Goal: Use online tool/utility: Utilize a website feature to perform a specific function

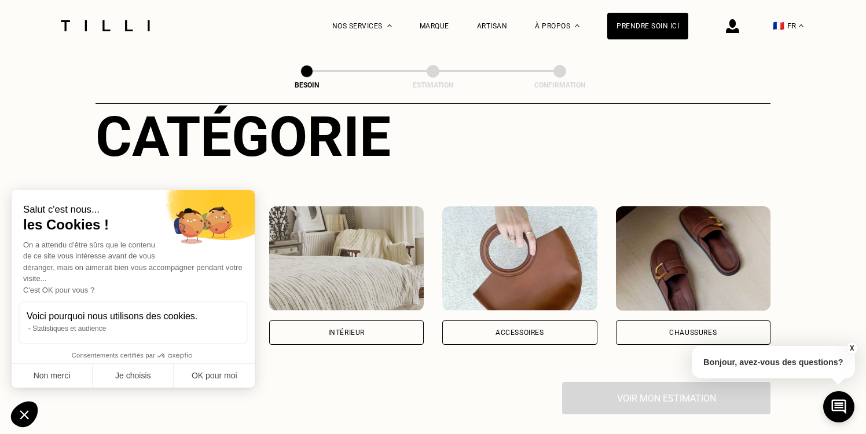
scroll to position [156, 0]
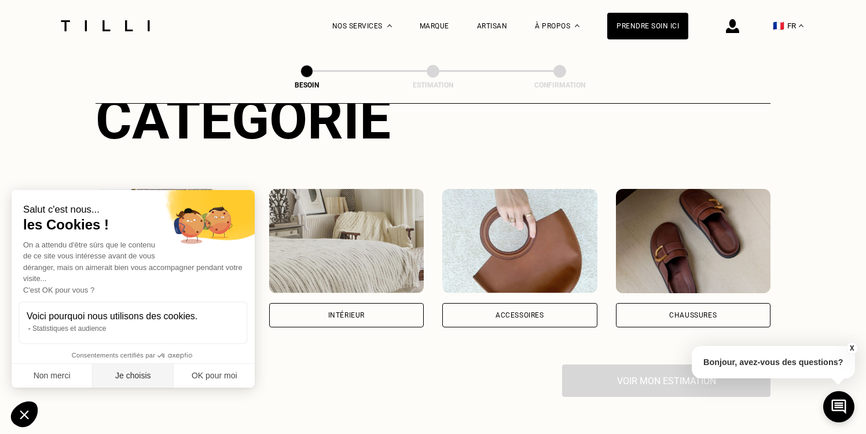
click at [131, 375] on button "Je choisis" at bounding box center [133, 376] width 81 height 24
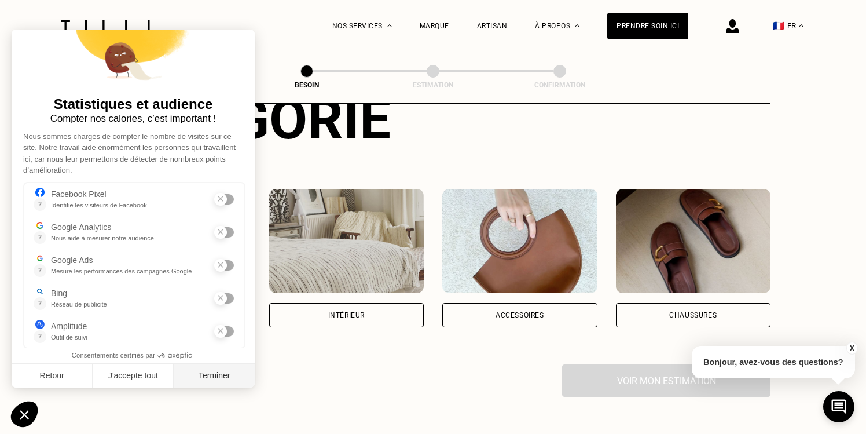
click at [222, 375] on button "Terminer" at bounding box center [214, 376] width 81 height 24
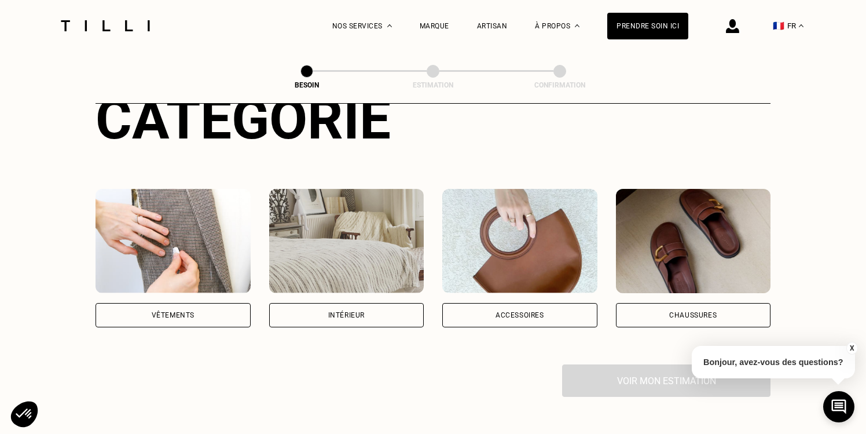
click at [205, 233] on img at bounding box center [173, 241] width 155 height 104
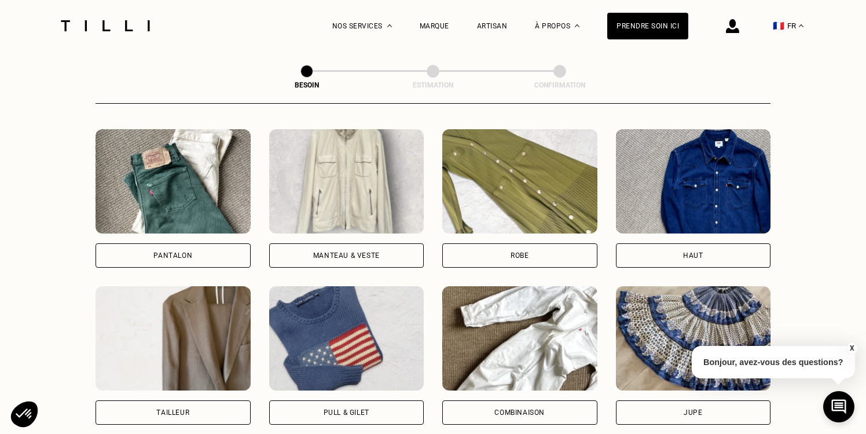
scroll to position [534, 0]
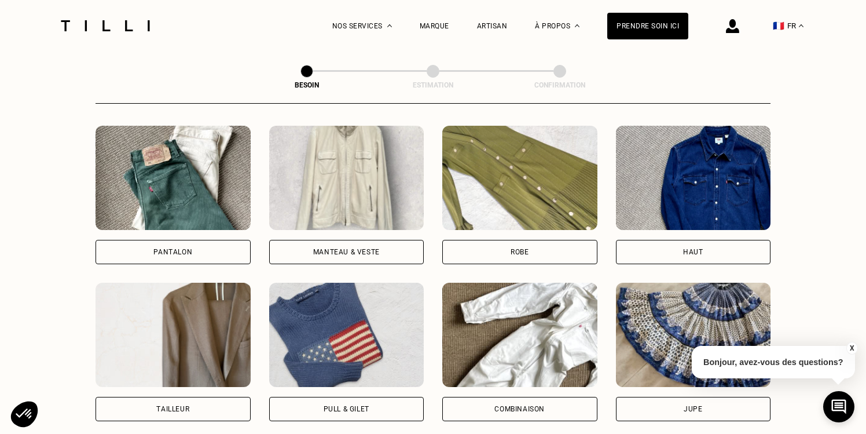
click at [374, 154] on img at bounding box center [346, 178] width 155 height 104
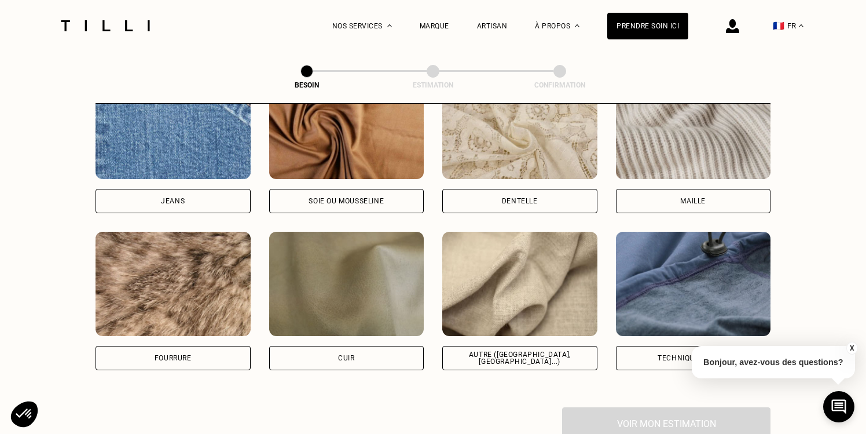
scroll to position [1296, 0]
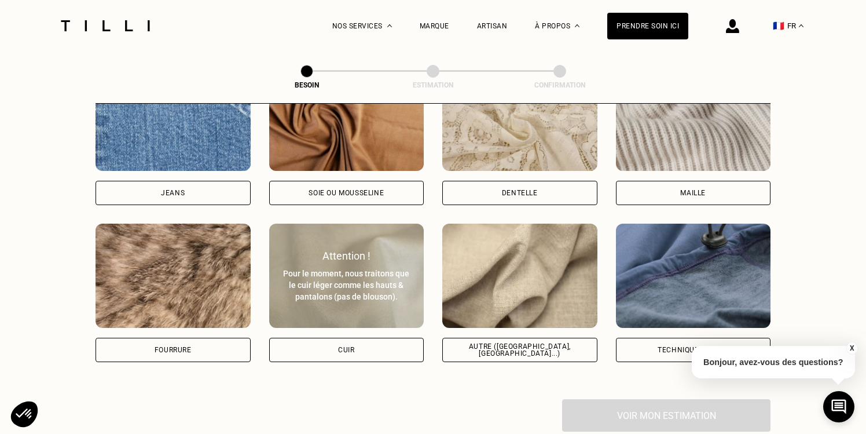
click at [364, 267] on div "Pour le moment, nous traitons que le cuir léger comme les hauts & pantalons (pa…" at bounding box center [347, 284] width 130 height 35
select select "FR"
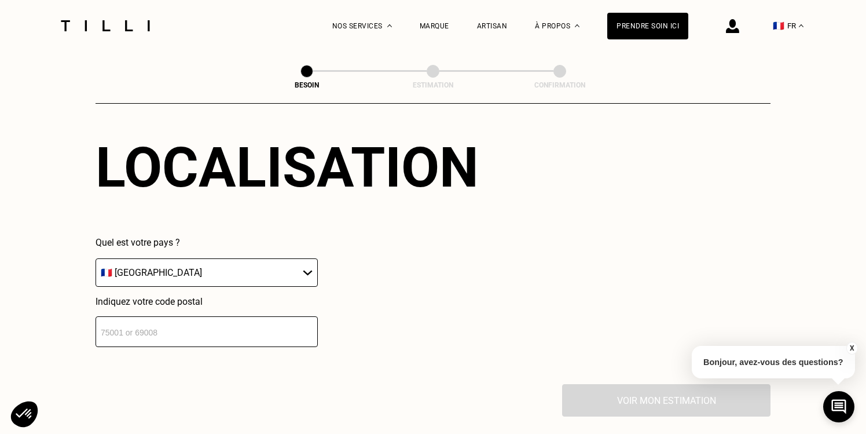
scroll to position [1631, 0]
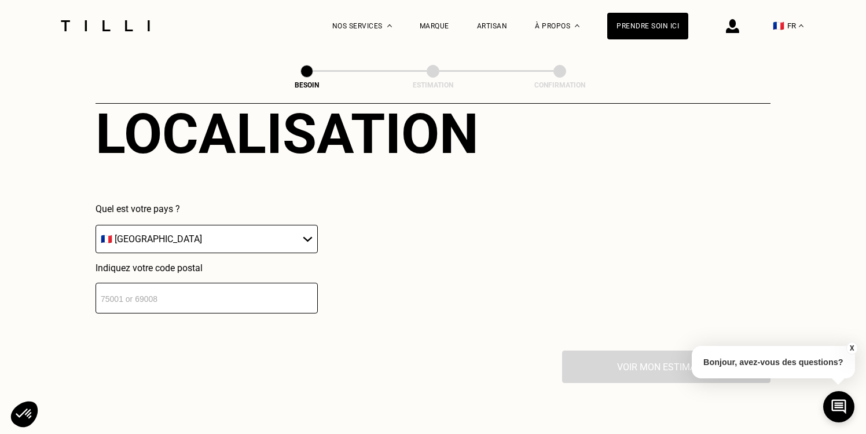
click at [240, 296] on input "number" at bounding box center [207, 298] width 222 height 31
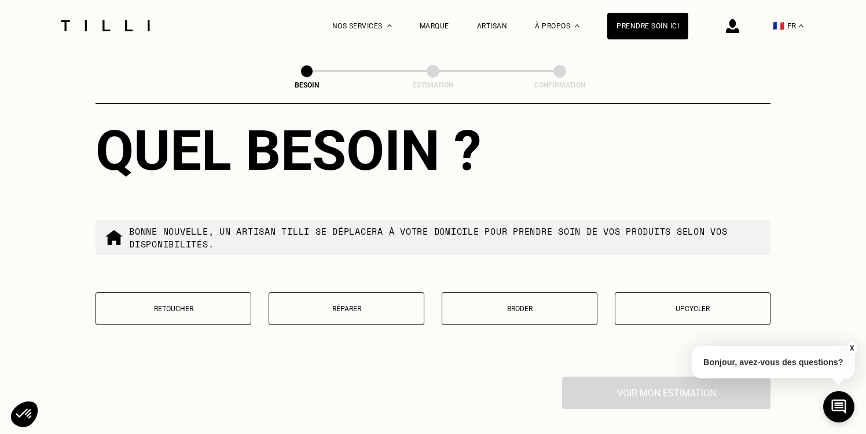
scroll to position [1904, 0]
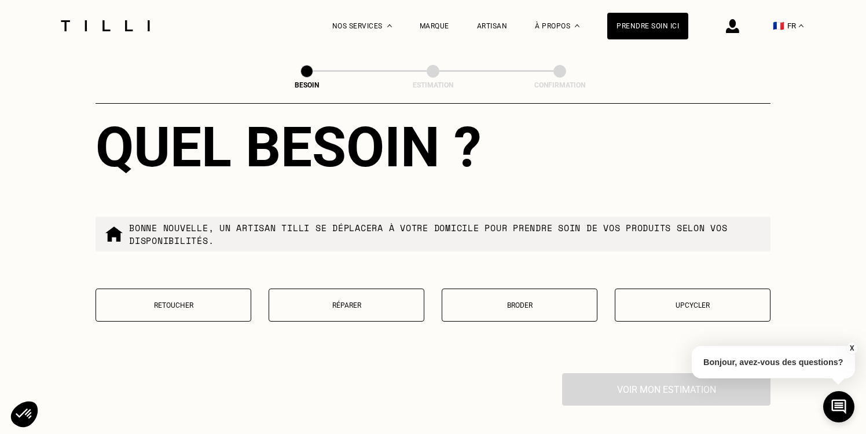
type input "75009"
click at [177, 301] on p "Retoucher" at bounding box center [173, 305] width 143 height 8
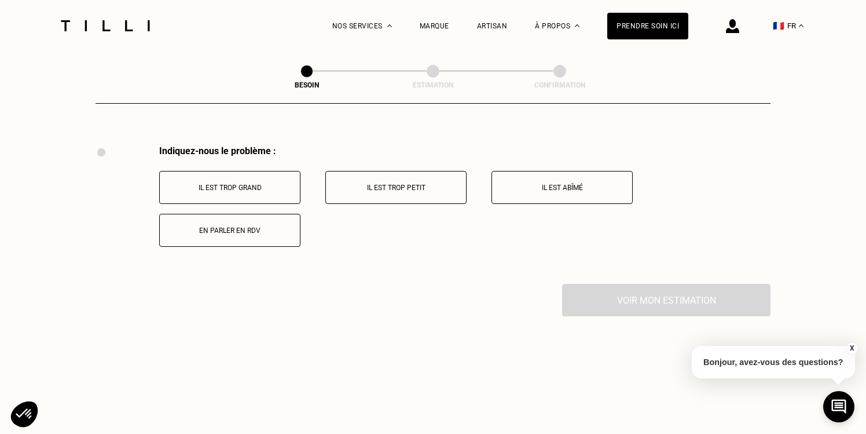
scroll to position [2135, 0]
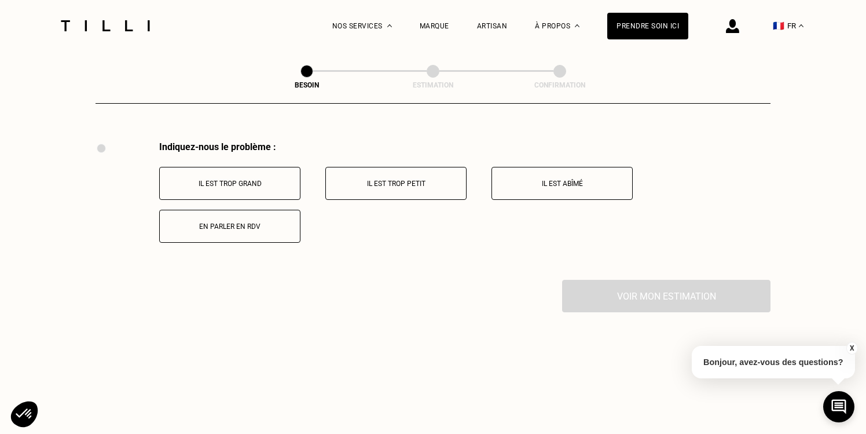
click at [241, 167] on button "Il est trop grand" at bounding box center [229, 183] width 141 height 33
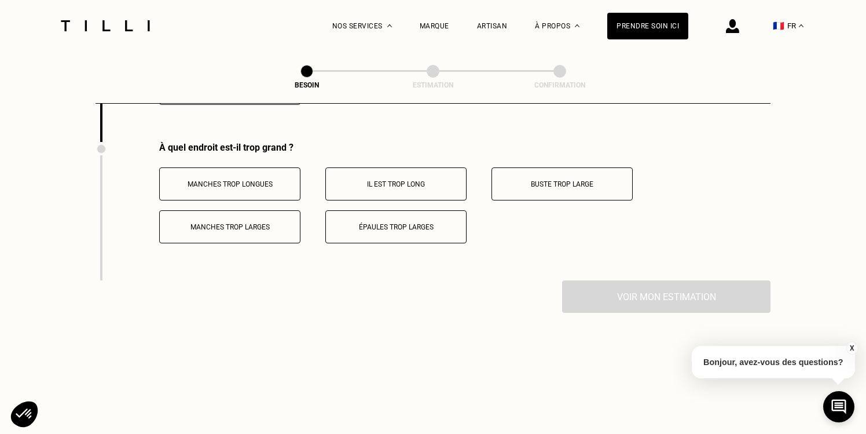
scroll to position [2274, 0]
click at [265, 167] on button "Manches trop longues" at bounding box center [229, 183] width 141 height 33
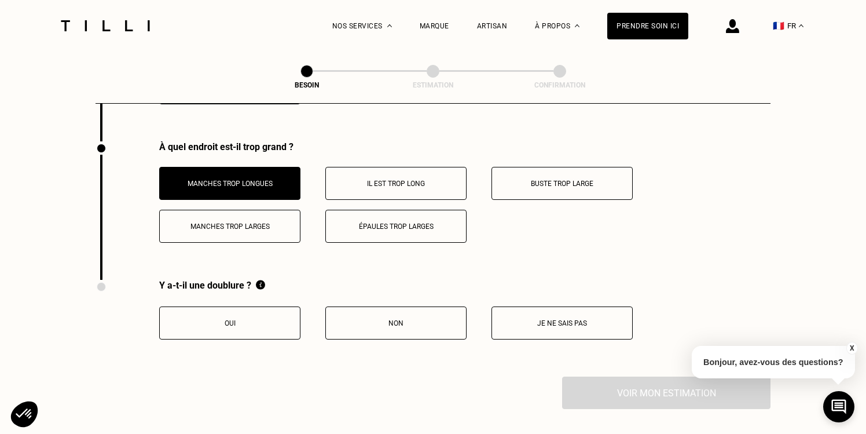
click at [254, 306] on button "Oui" at bounding box center [229, 322] width 141 height 33
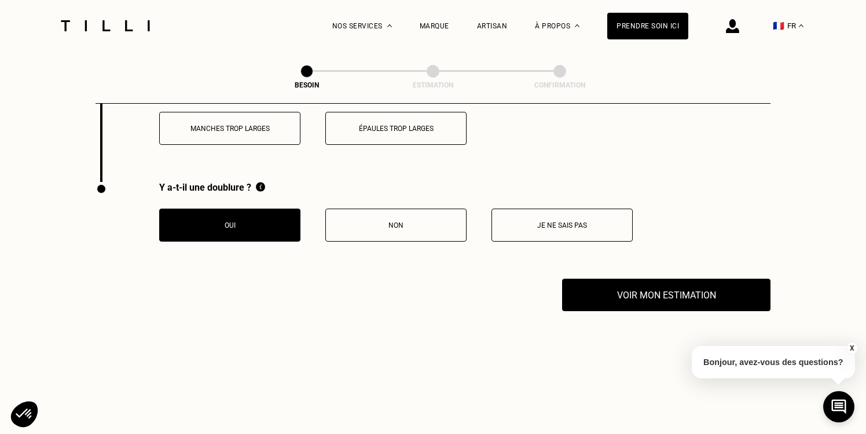
scroll to position [2391, 0]
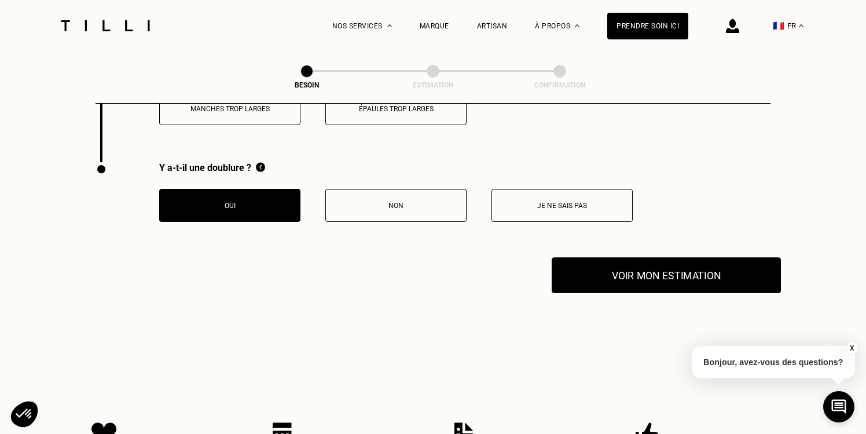
click at [660, 264] on button "Voir mon estimation" at bounding box center [666, 275] width 229 height 36
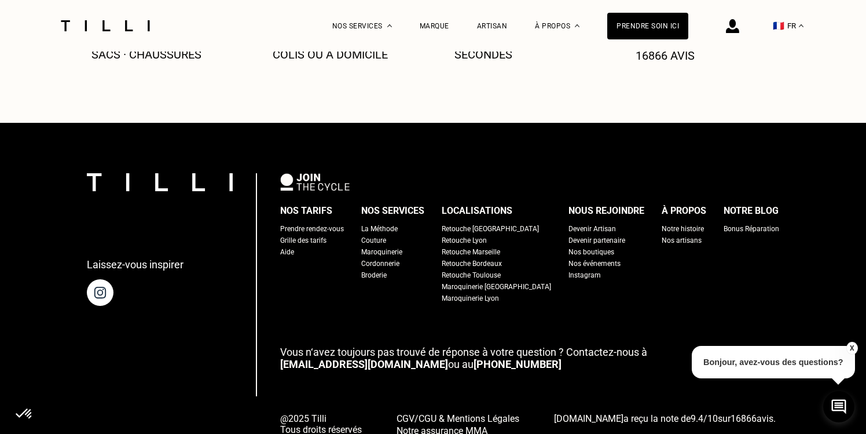
scroll to position [2868, 0]
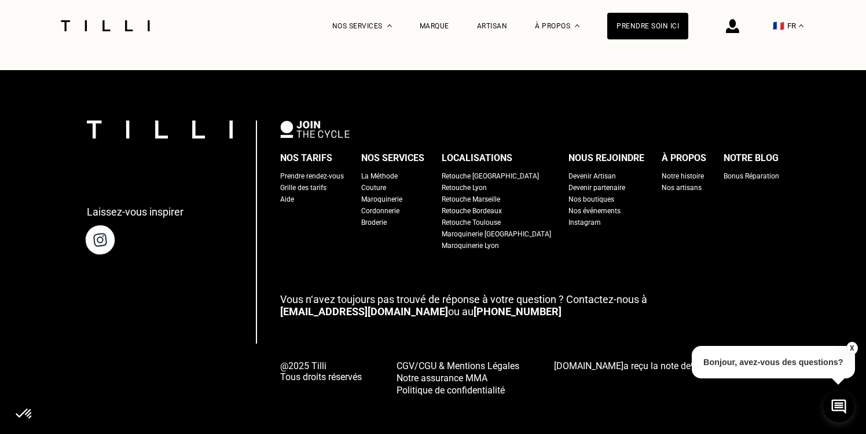
click at [112, 228] on img at bounding box center [100, 239] width 32 height 32
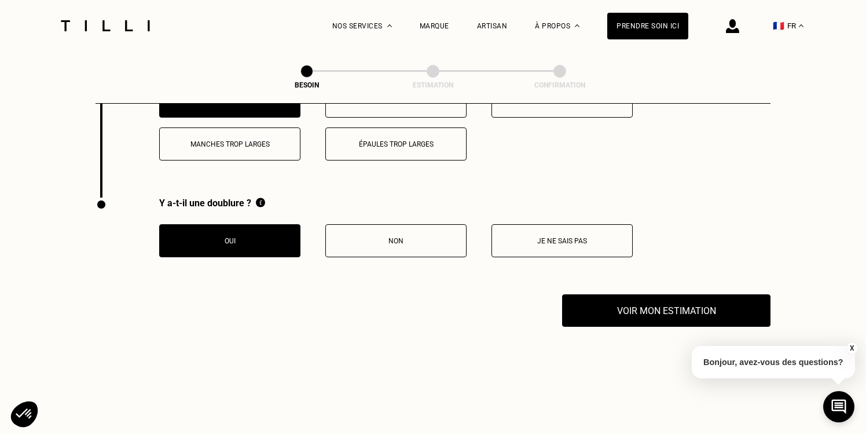
scroll to position [2238, 0]
